Goal: Check status

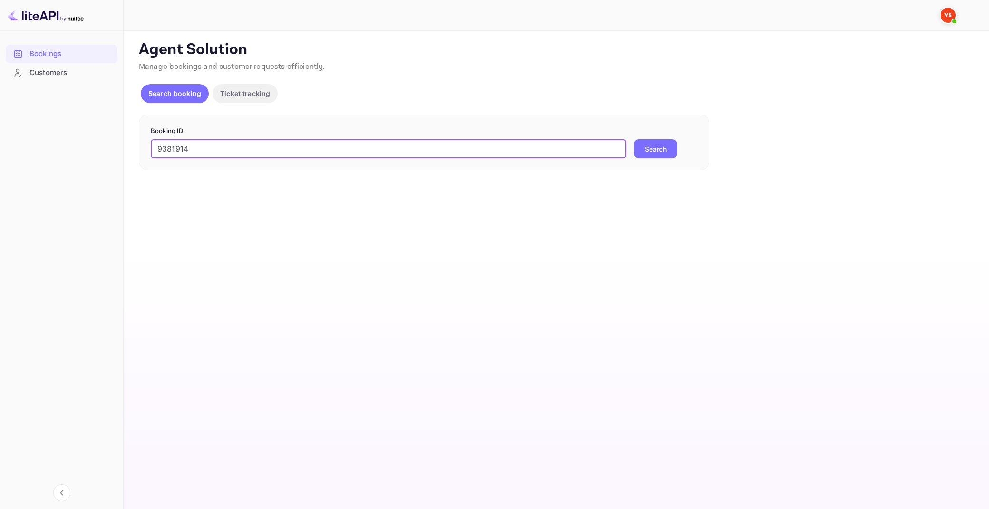
type input "9381914"
click at [634, 139] on button "Search" at bounding box center [655, 148] width 43 height 19
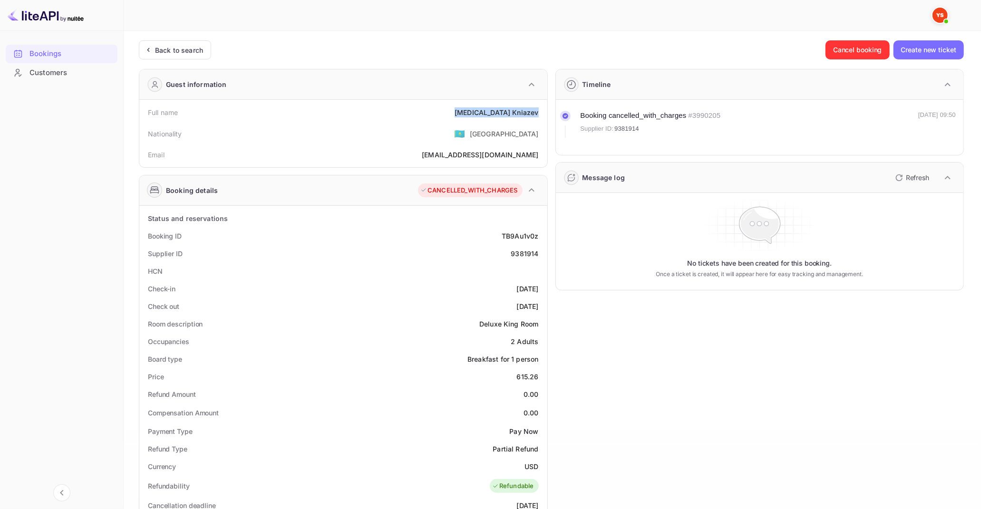
drag, startPoint x: 494, startPoint y: 113, endPoint x: 540, endPoint y: 113, distance: 46.6
click at [540, 113] on div "Full name [MEDICAL_DATA][PERSON_NAME]" at bounding box center [343, 113] width 401 height 18
copy div "[MEDICAL_DATA][PERSON_NAME]"
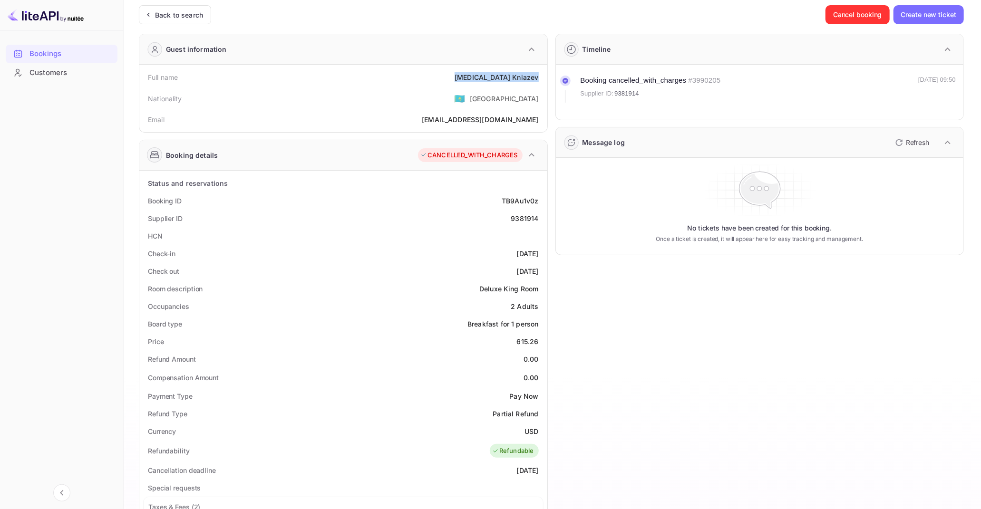
scroll to position [53, 0]
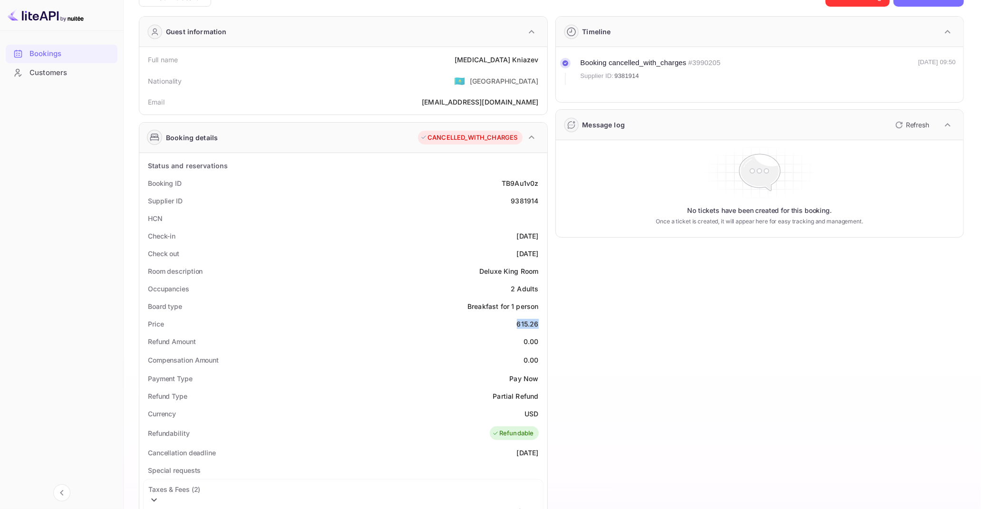
drag, startPoint x: 517, startPoint y: 320, endPoint x: 542, endPoint y: 324, distance: 25.5
click at [542, 324] on div "Price 615.26" at bounding box center [343, 324] width 401 height 18
copy div "615.26"
drag, startPoint x: 525, startPoint y: 412, endPoint x: 539, endPoint y: 412, distance: 14.3
click at [539, 412] on div "Currency USD" at bounding box center [343, 414] width 401 height 18
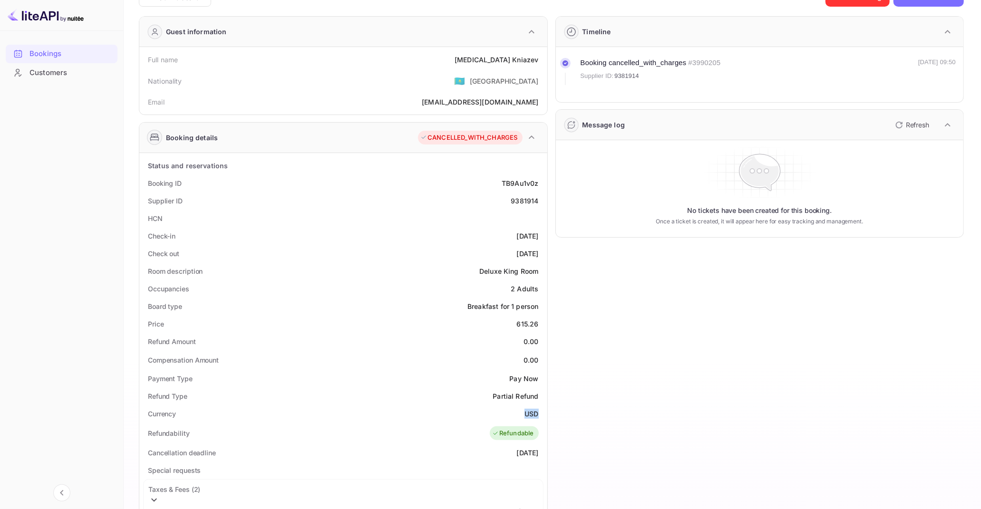
copy div "USD"
